Goal: Information Seeking & Learning: Learn about a topic

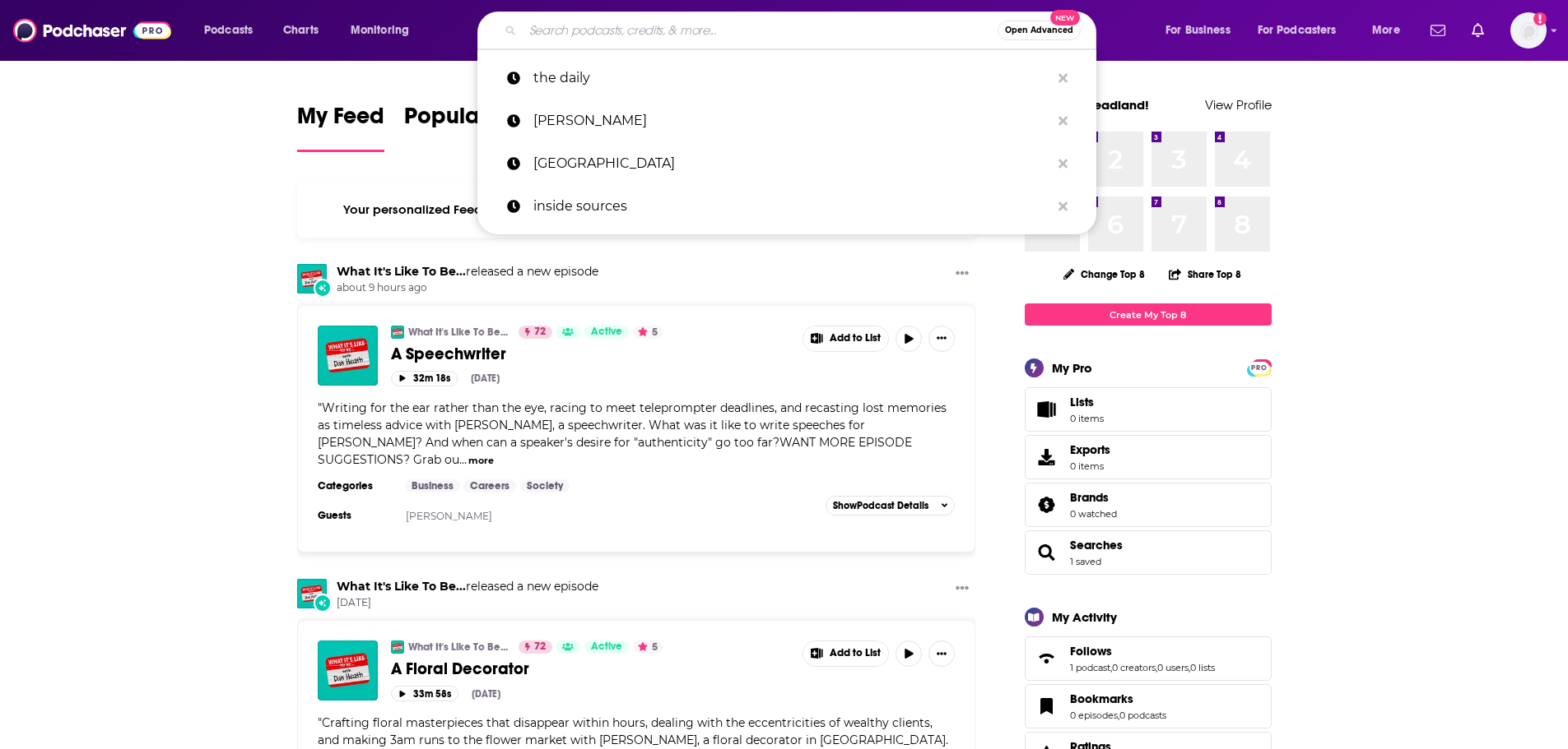
click at [671, 38] on input "Search podcasts, credits, & more..." at bounding box center [760, 30] width 475 height 26
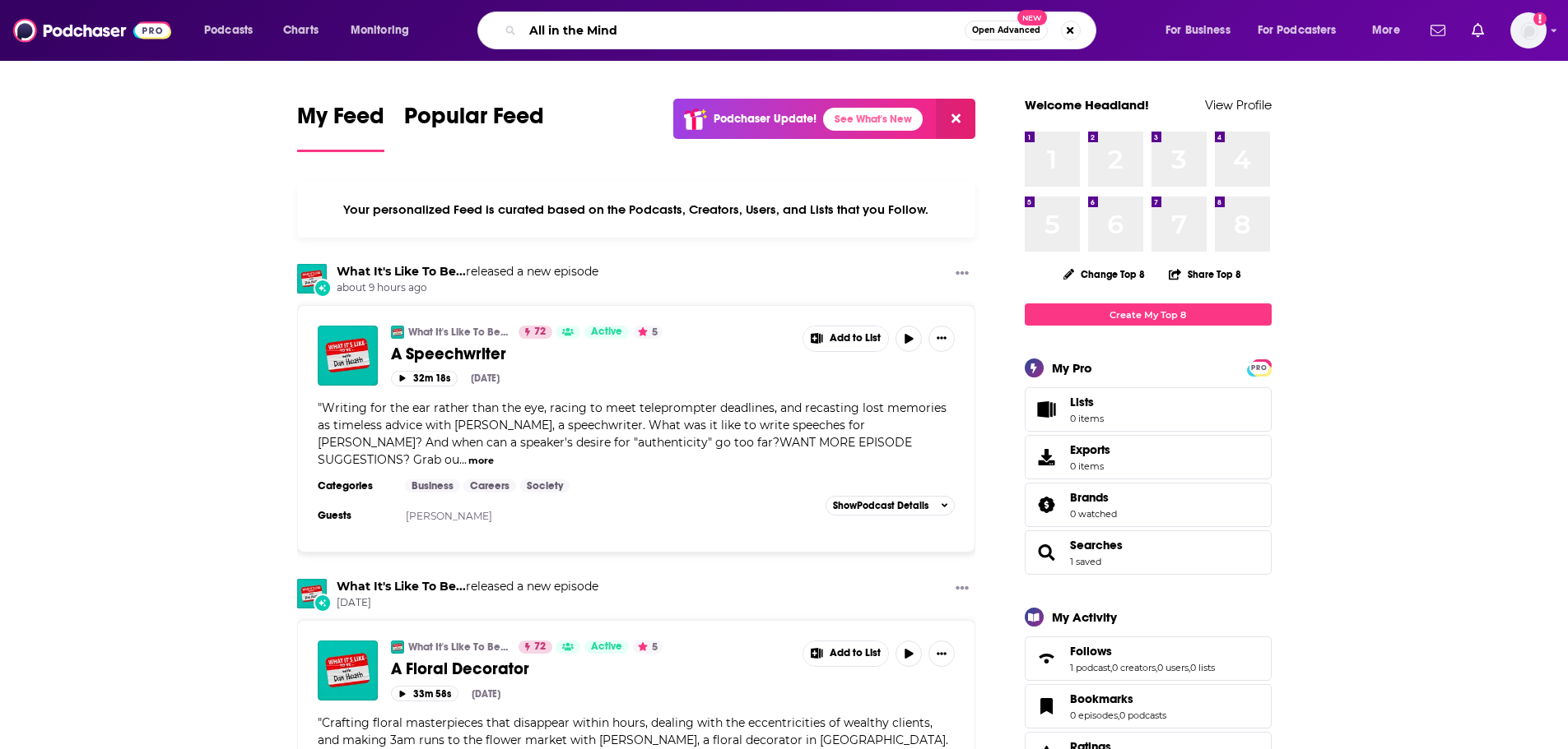
type input "All in the Mind"
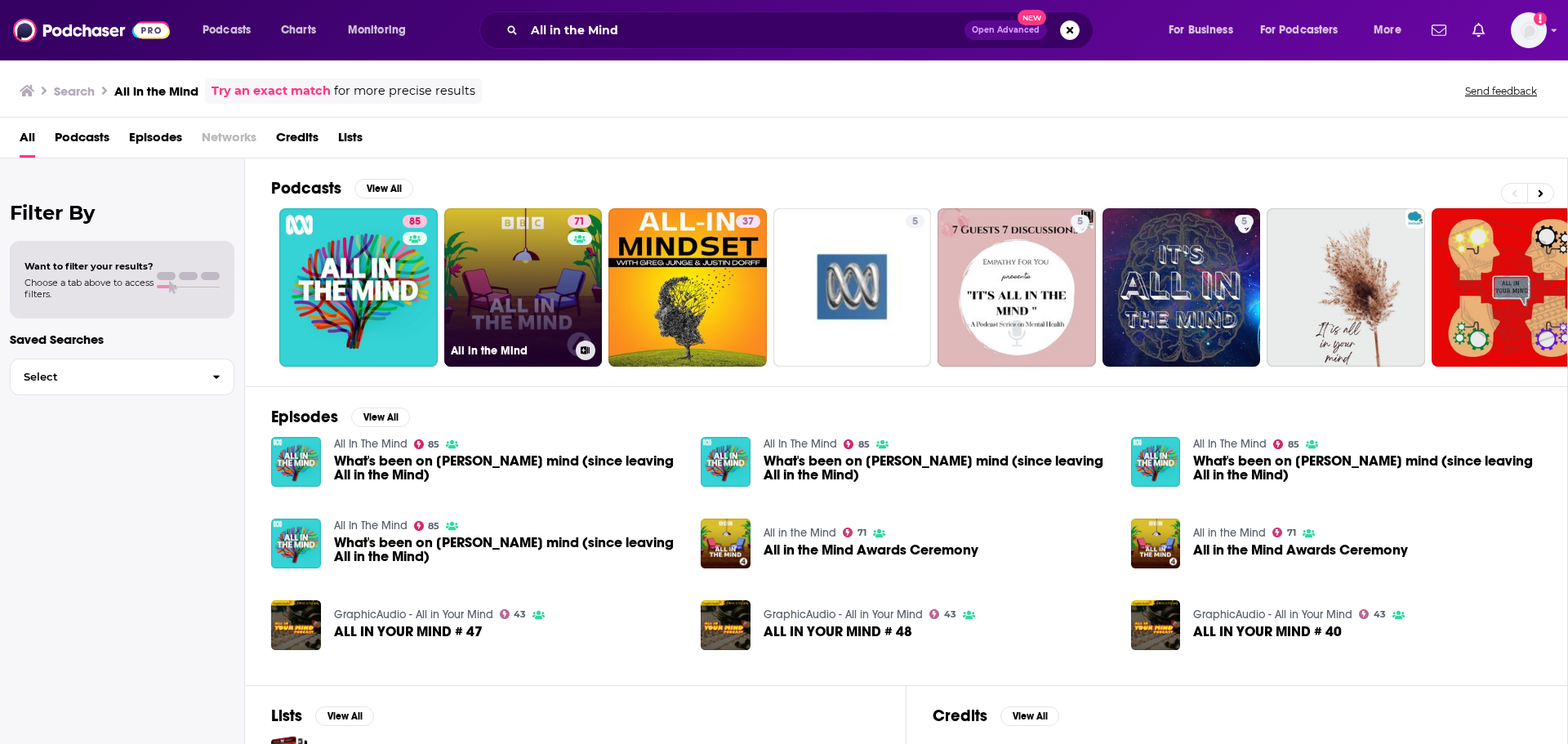
click at [545, 280] on link "71 All in the Mind" at bounding box center [523, 287] width 159 height 159
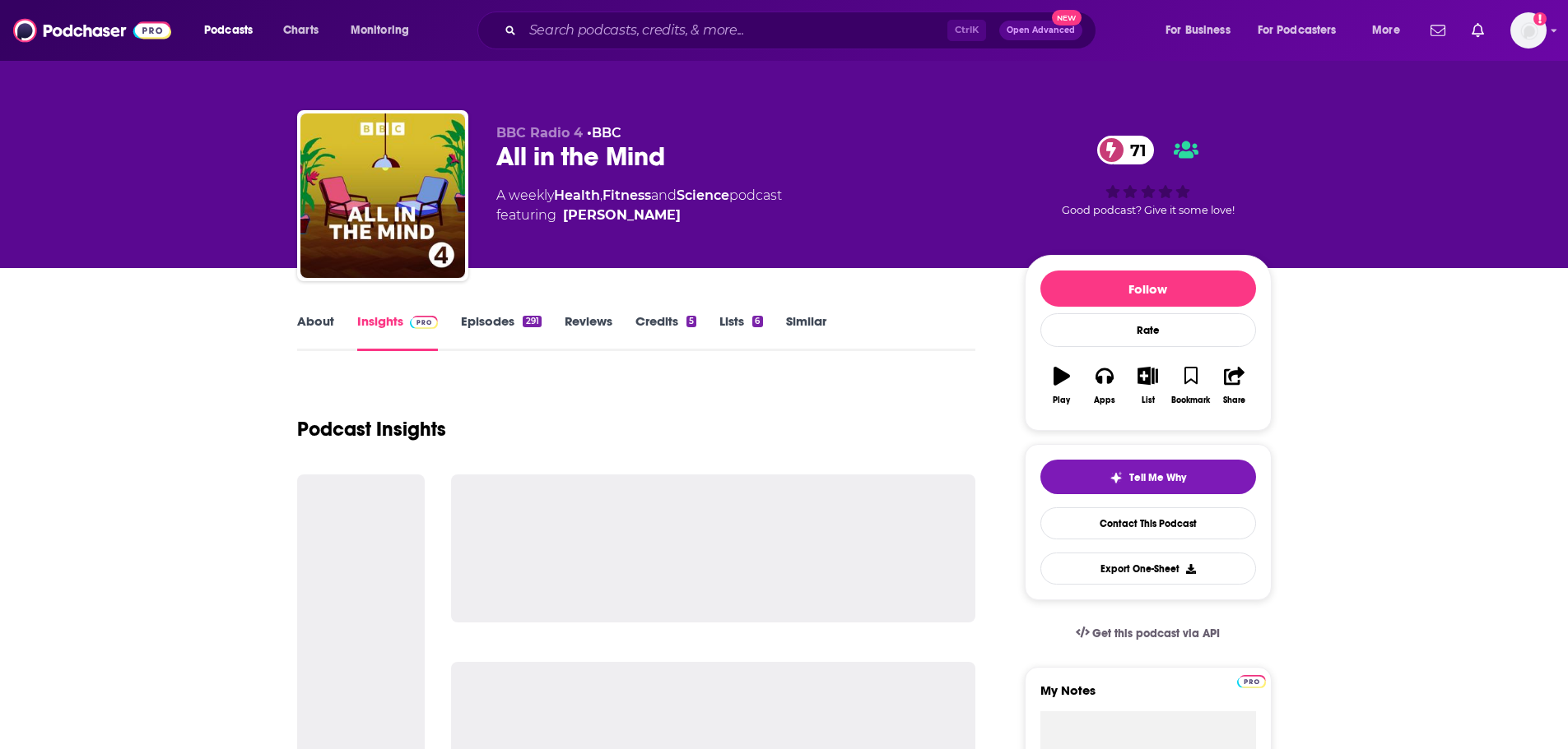
click at [305, 337] on link "About" at bounding box center [316, 333] width 37 height 38
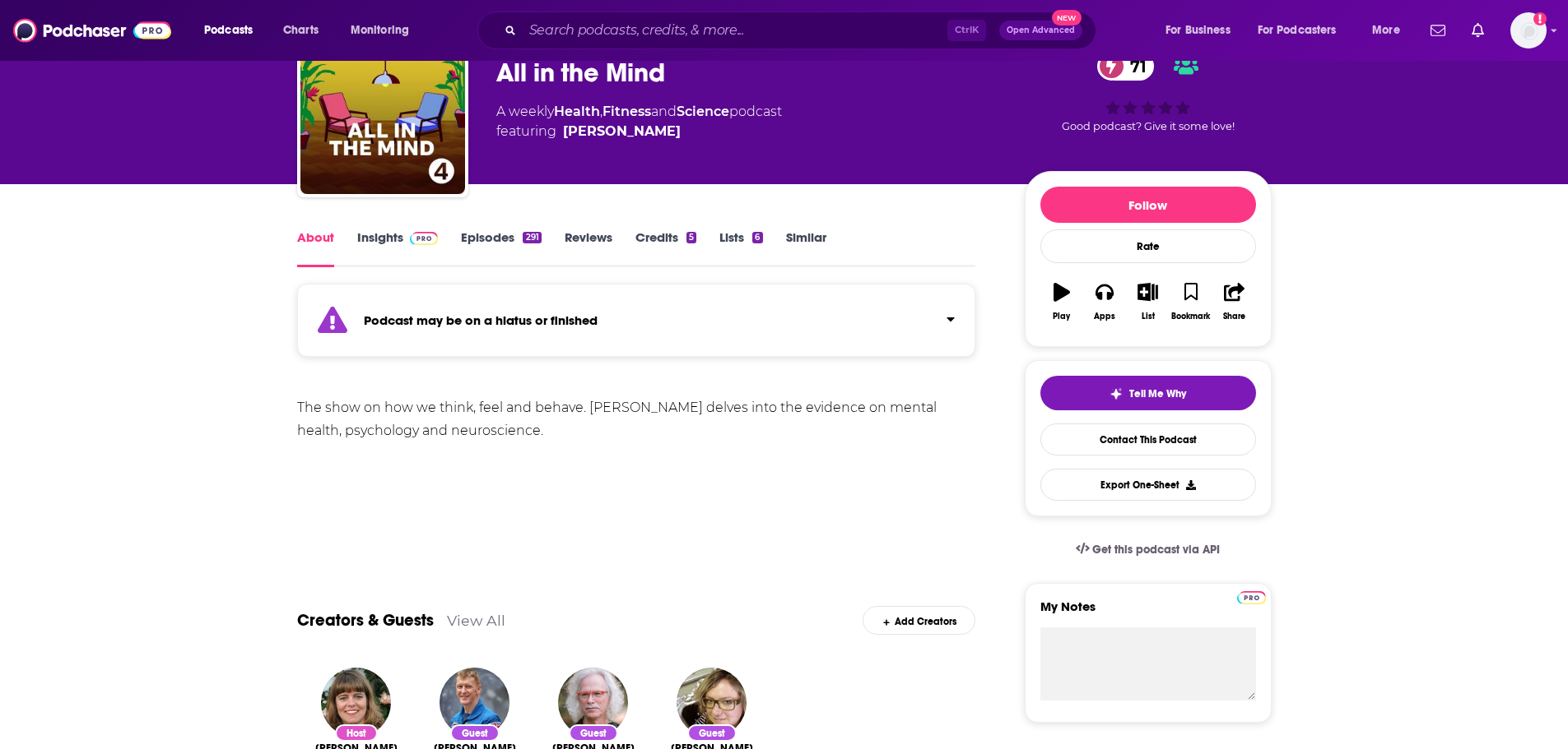
scroll to position [82, 0]
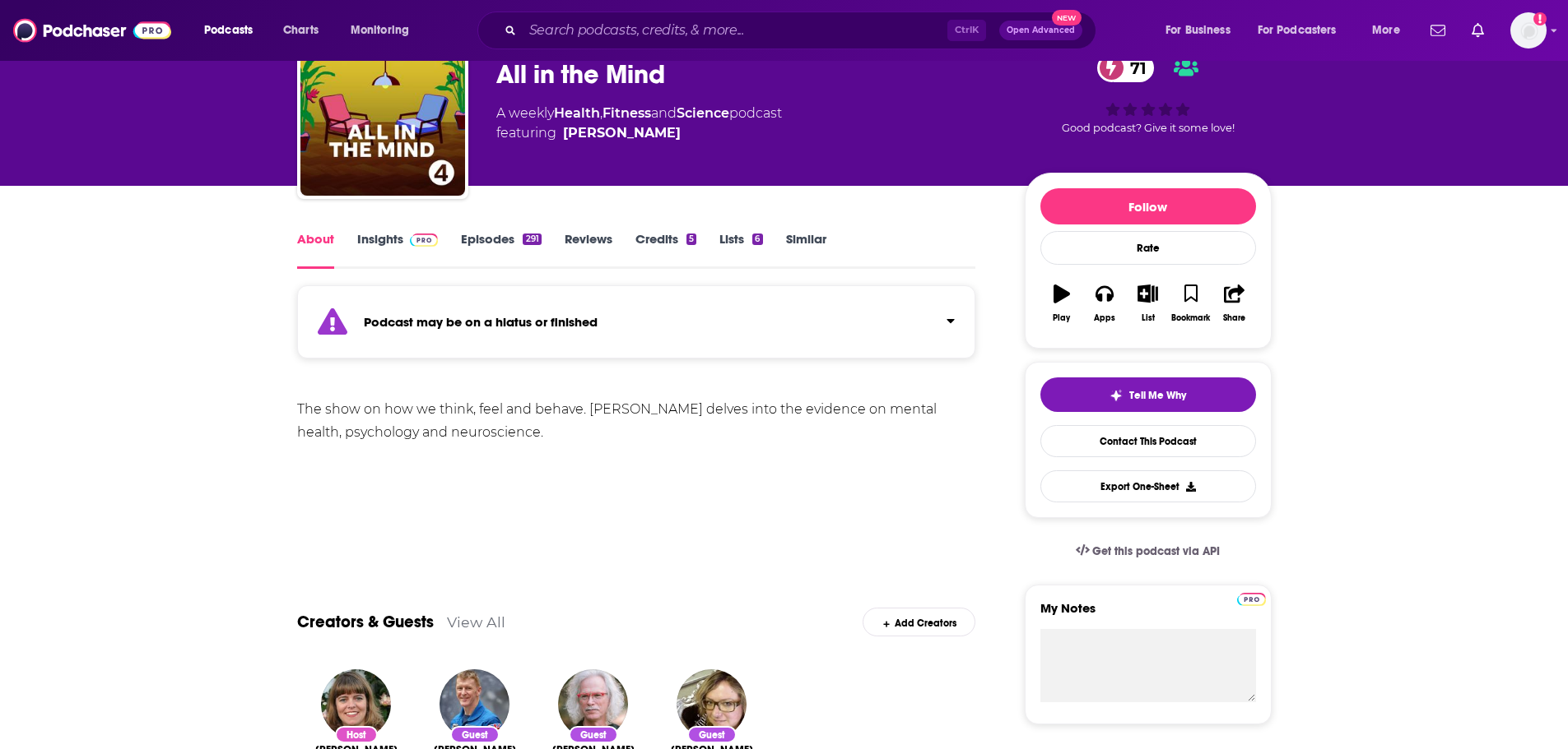
click at [426, 322] on strong "Podcast may be on a hiatus or finished" at bounding box center [481, 322] width 233 height 16
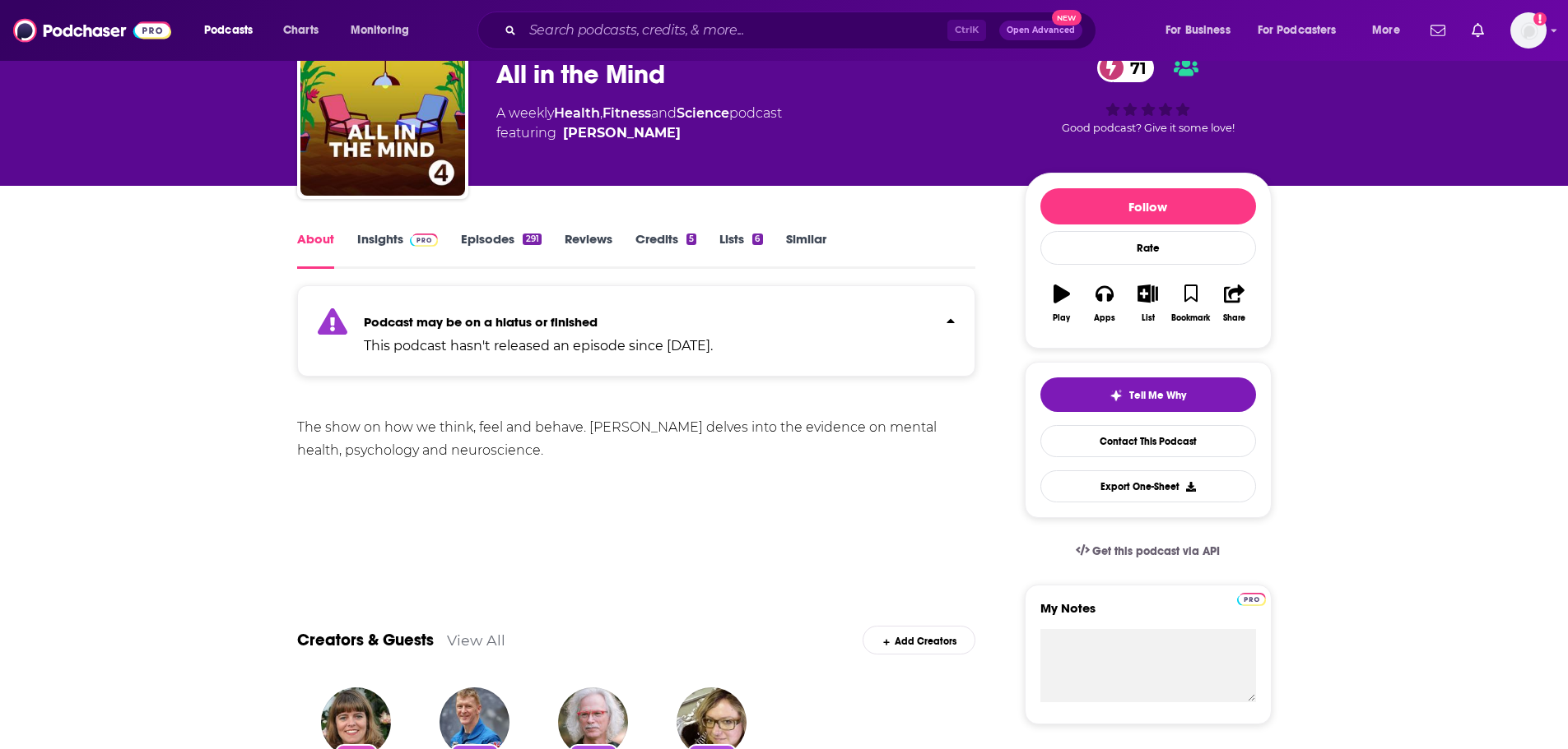
click at [472, 365] on div "Podcast may be on a hiatus or finished This podcast hasn't released an episode …" at bounding box center [637, 331] width 679 height 92
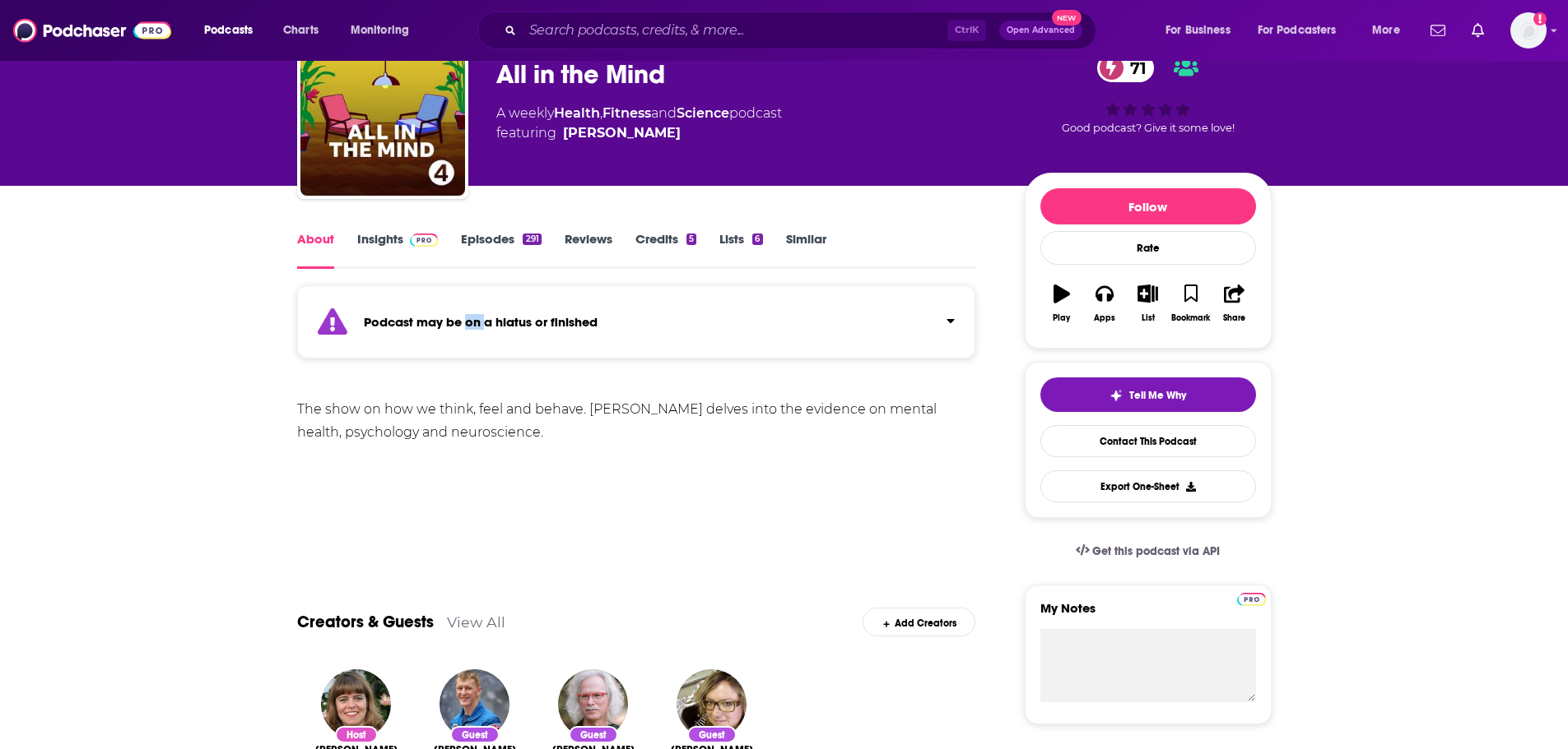
click at [483, 317] on strong "Podcast may be on a hiatus or finished" at bounding box center [481, 322] width 233 height 16
